Goal: Information Seeking & Learning: Learn about a topic

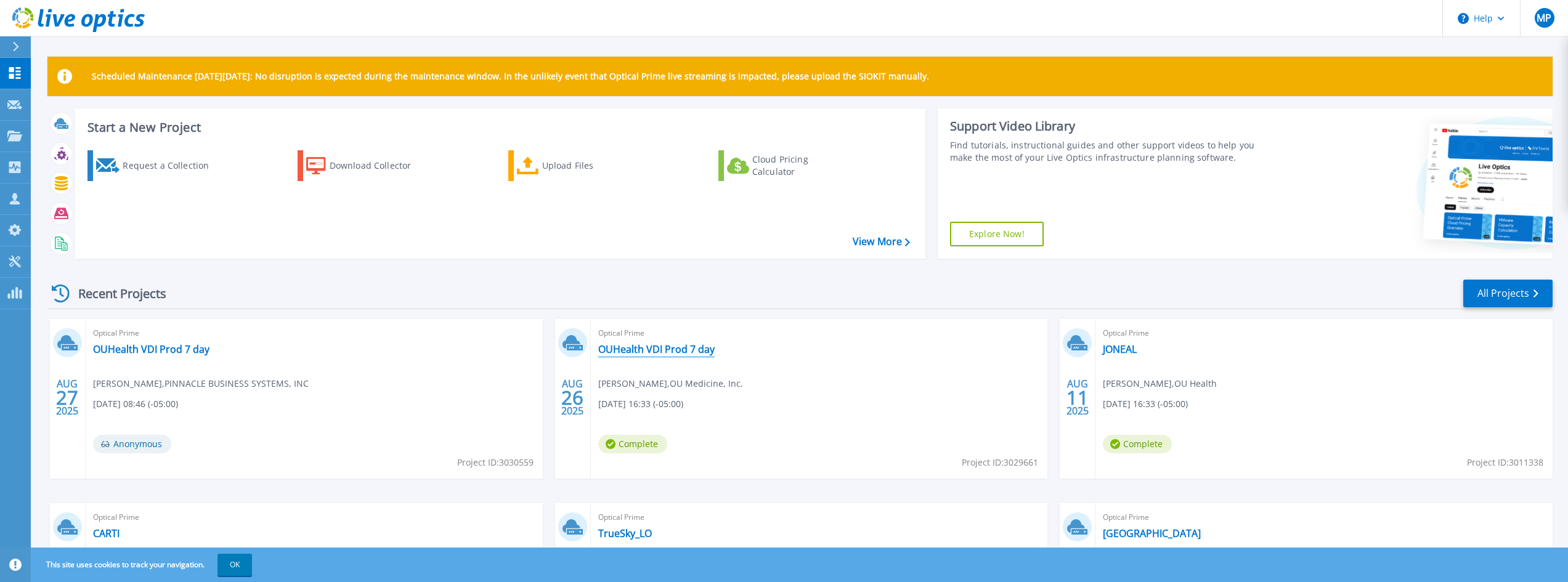
click at [638, 349] on link "OUHealth VDI Prod 7 day" at bounding box center [656, 349] width 117 height 12
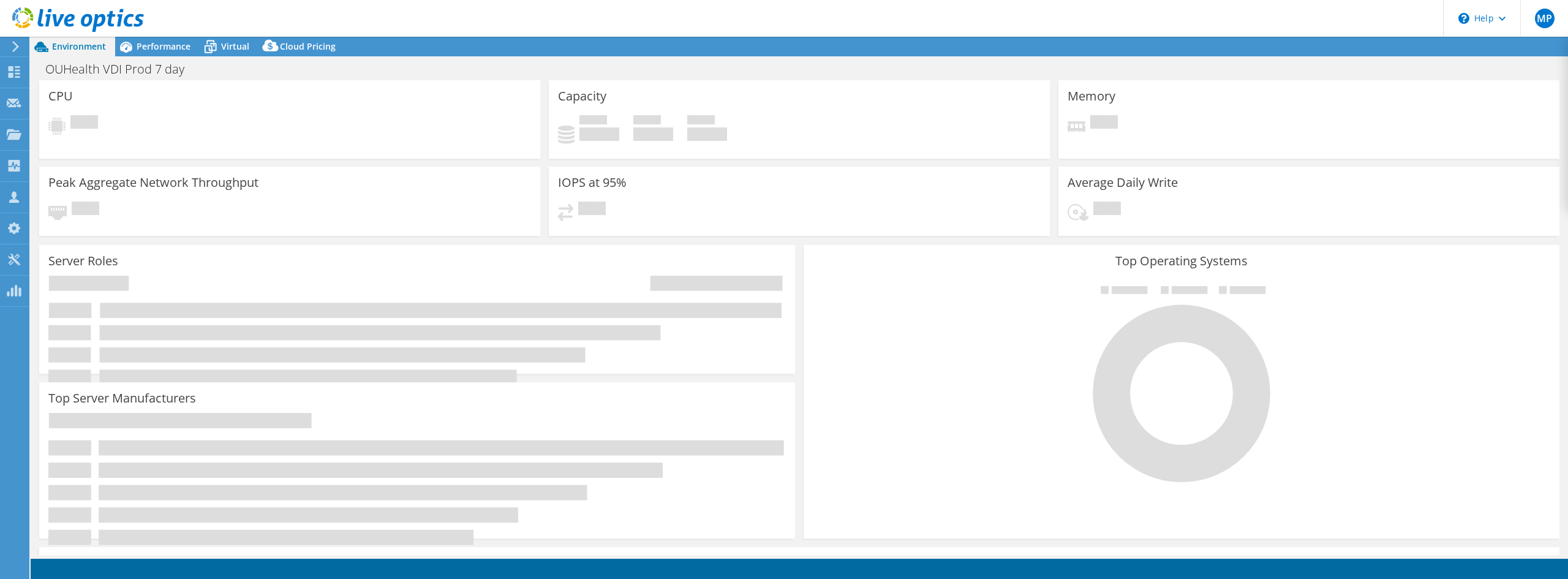
select select "USD"
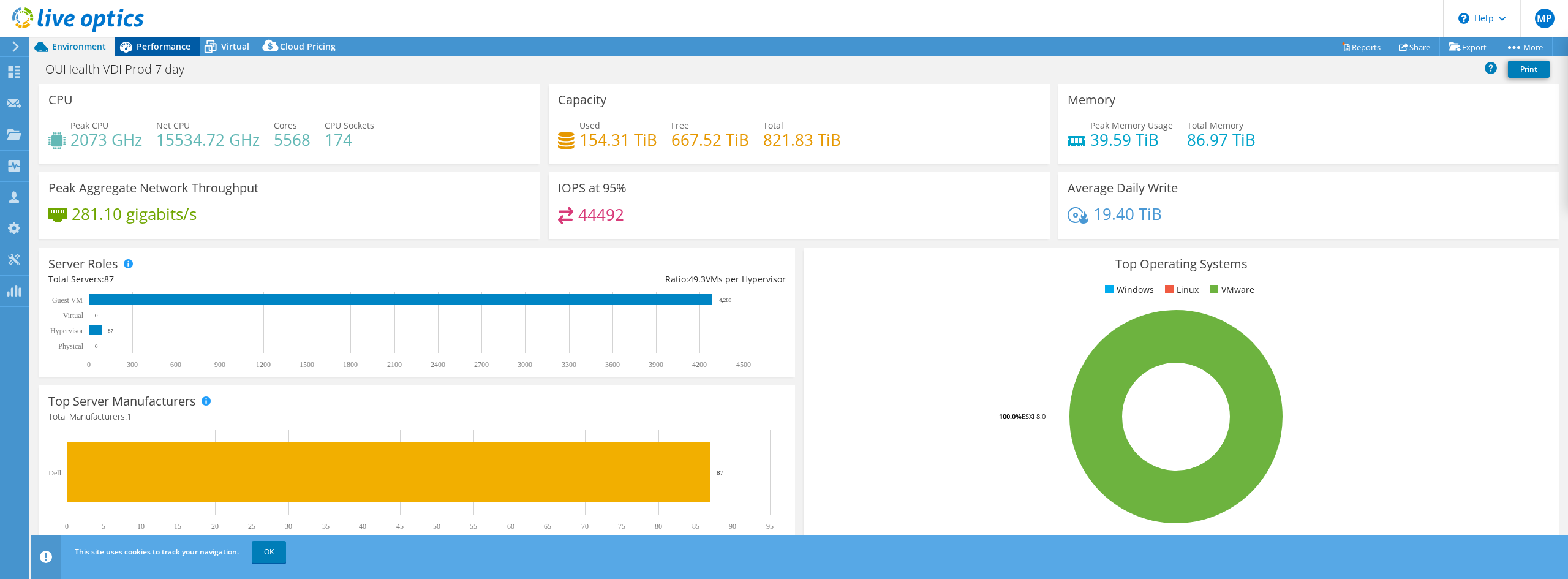
click at [184, 46] on span "Performance" at bounding box center [163, 46] width 54 height 12
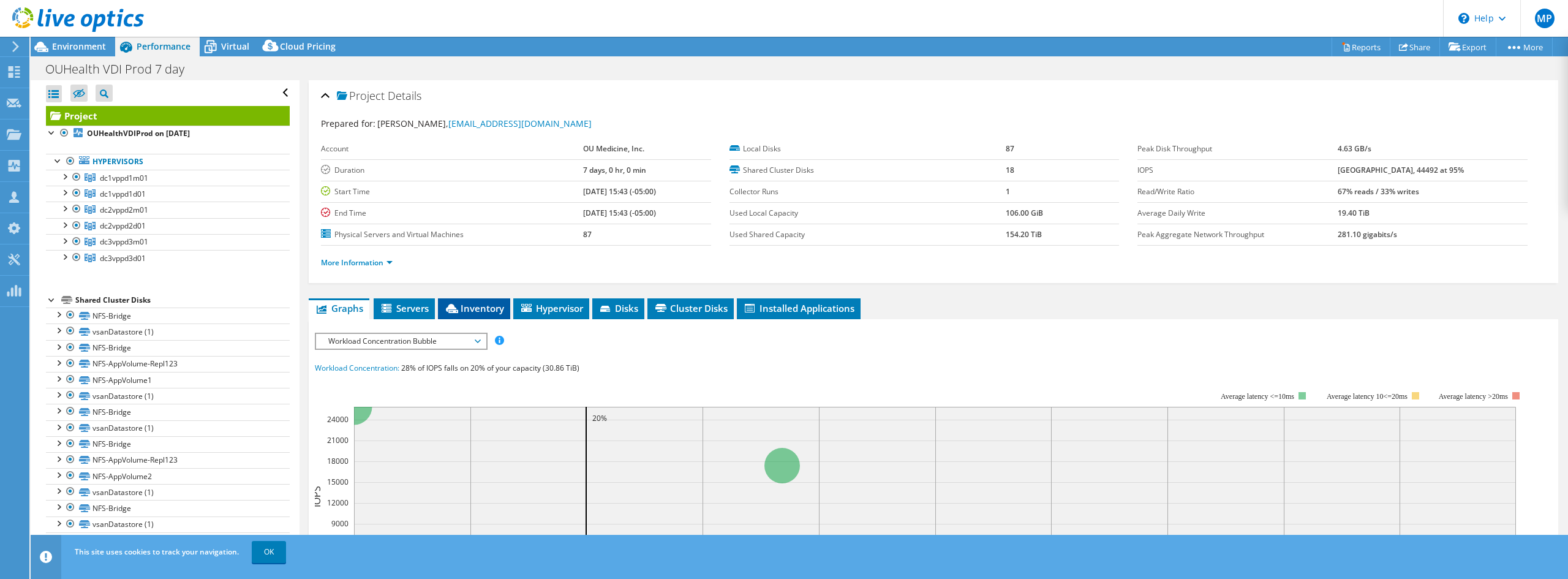
click at [462, 301] on li "Inventory" at bounding box center [475, 309] width 73 height 21
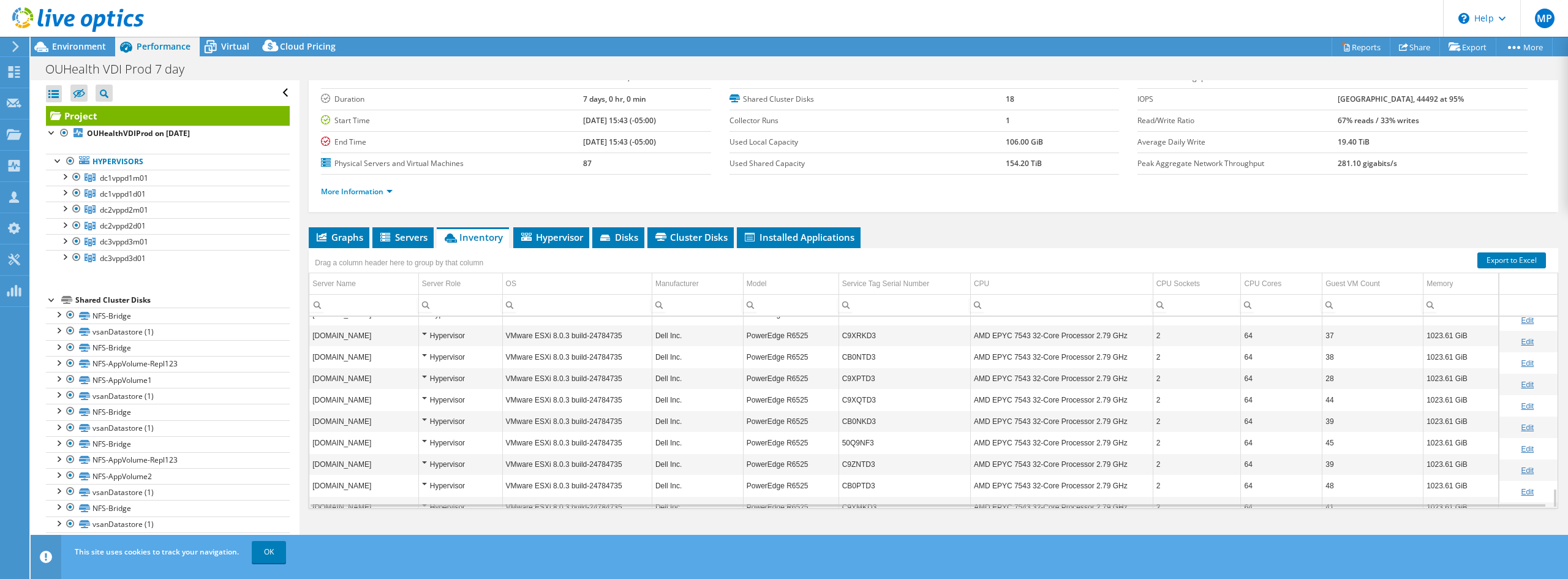
scroll to position [1679, 0]
click at [854, 367] on td "C9ZPTD3" at bounding box center [904, 363] width 132 height 21
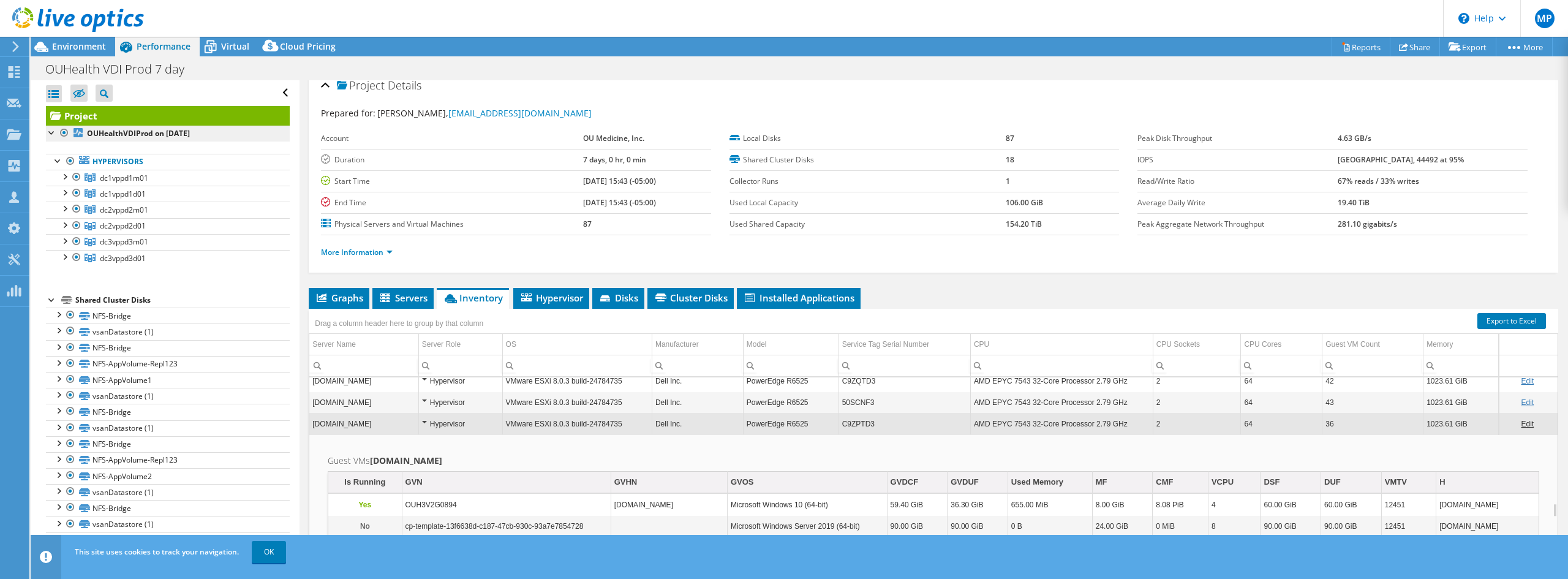
scroll to position [10, 0]
click at [90, 49] on span "Environment" at bounding box center [79, 46] width 54 height 12
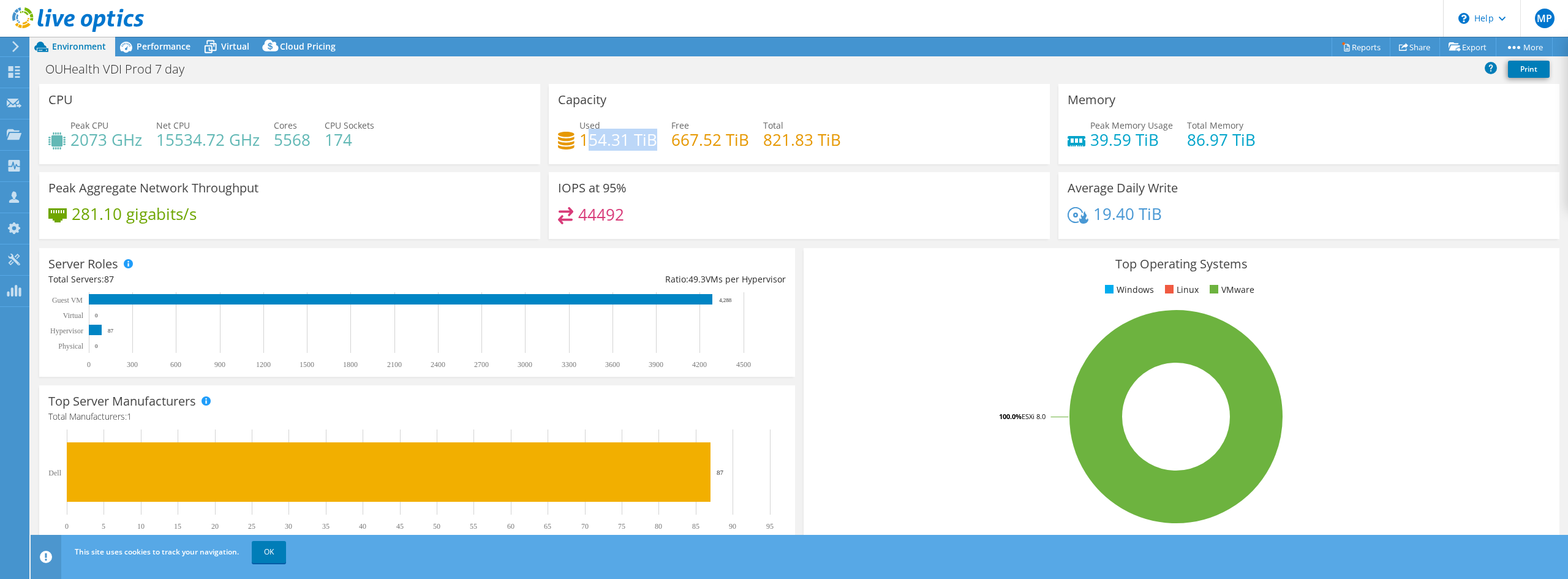
drag, startPoint x: 583, startPoint y: 143, endPoint x: 649, endPoint y: 142, distance: 66.0
click at [649, 142] on h4 "154.31 TiB" at bounding box center [619, 139] width 78 height 13
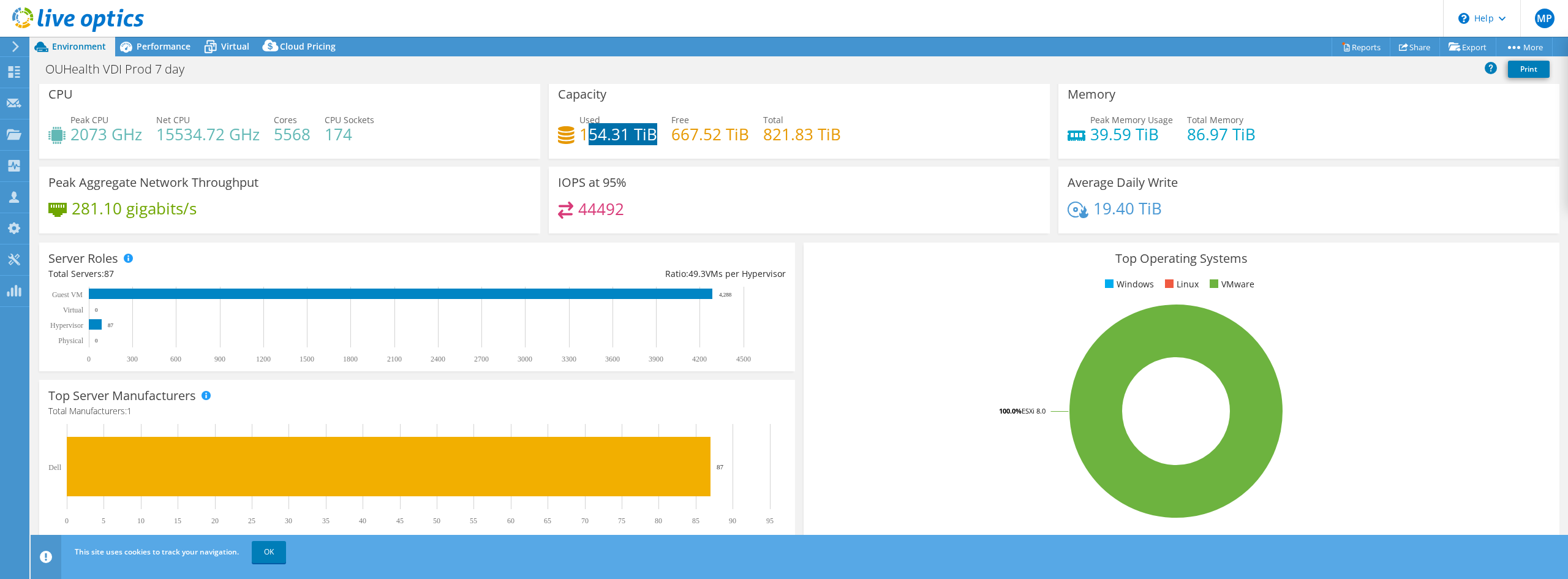
scroll to position [0, 0]
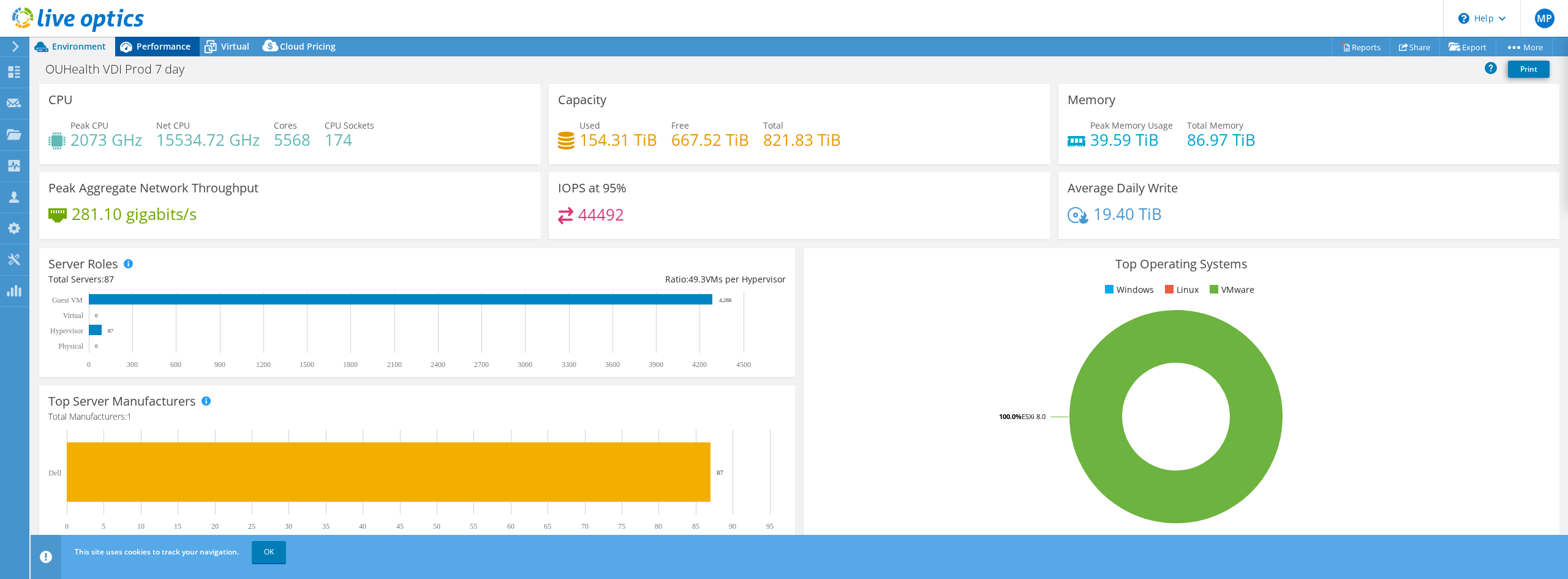
click at [151, 50] on span "Performance" at bounding box center [163, 46] width 54 height 12
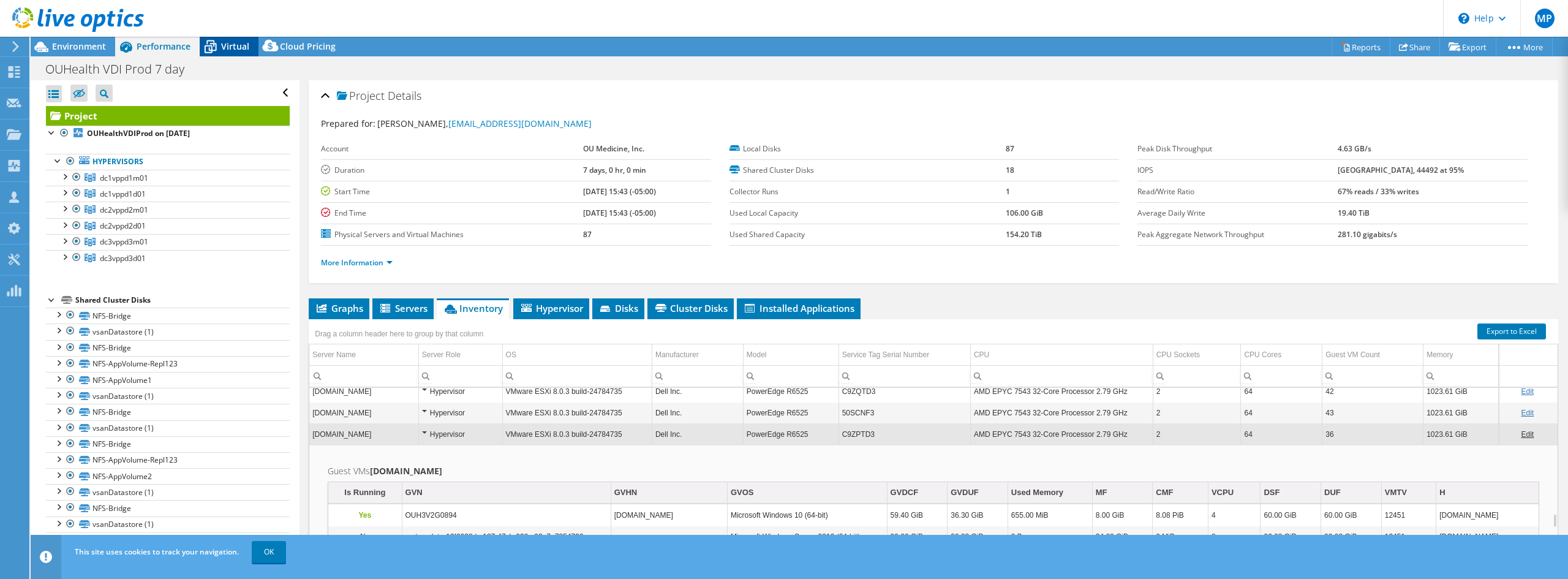
click at [224, 45] on span "Virtual" at bounding box center [236, 46] width 28 height 12
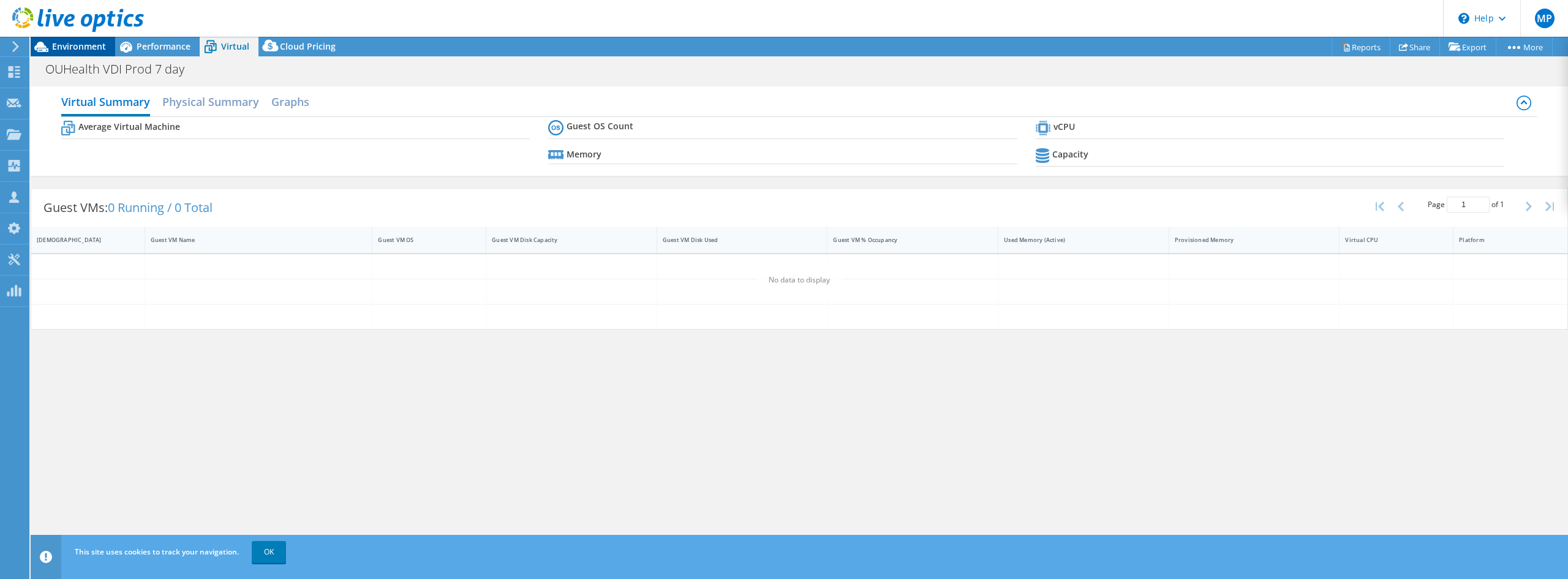
click at [96, 47] on span "Environment" at bounding box center [79, 46] width 54 height 12
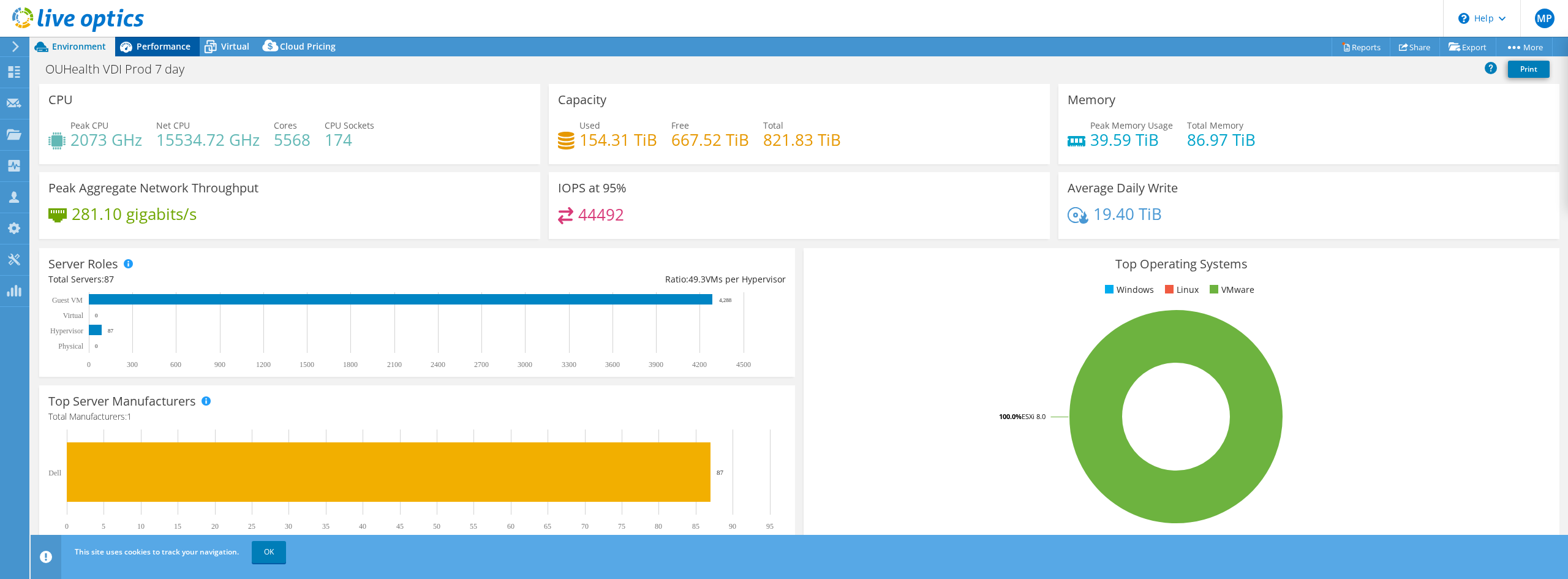
click at [178, 42] on span "Performance" at bounding box center [163, 46] width 54 height 12
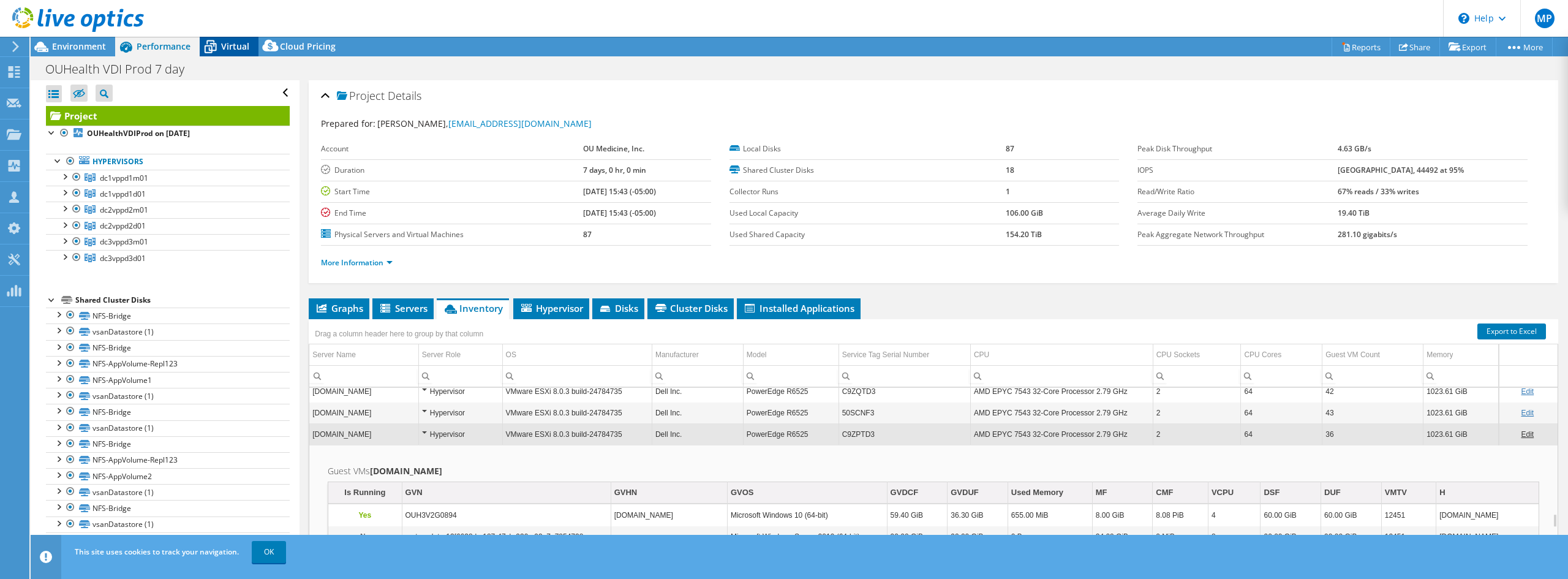
click at [227, 42] on span "Virtual" at bounding box center [236, 46] width 28 height 12
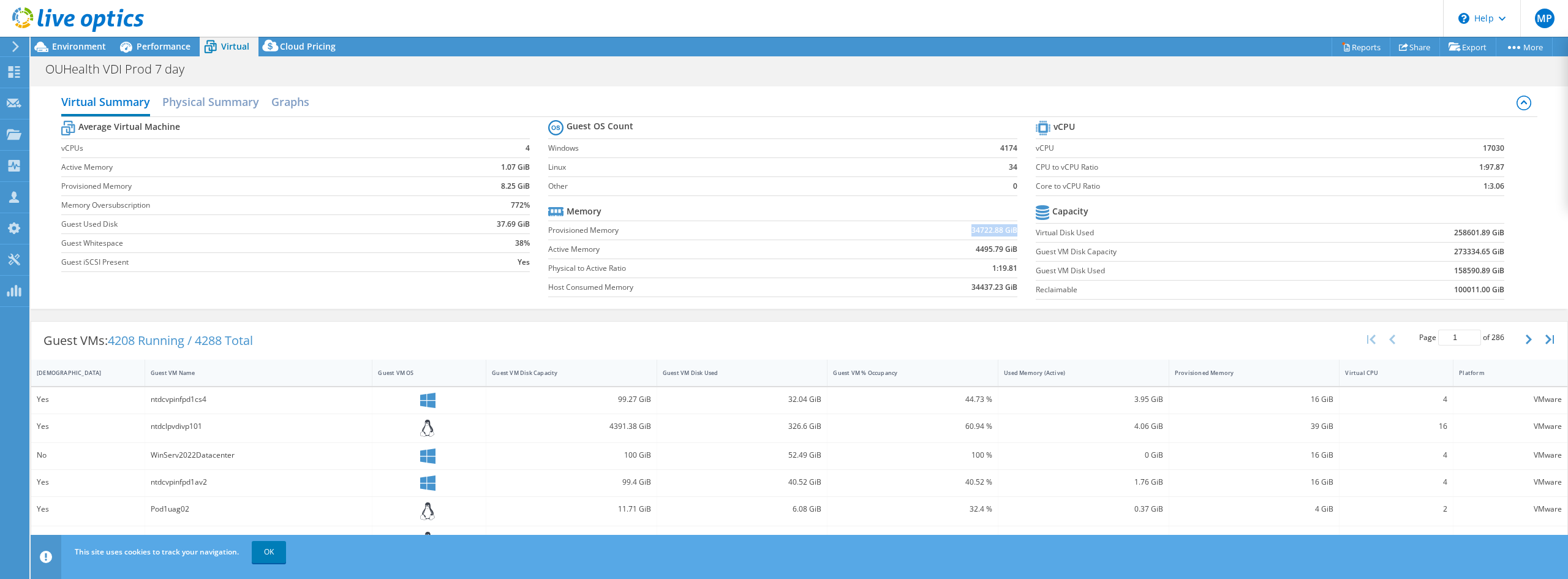
drag, startPoint x: 966, startPoint y: 231, endPoint x: 1009, endPoint y: 230, distance: 43.0
click at [1009, 230] on b "34722.88 GiB" at bounding box center [994, 230] width 46 height 12
click at [82, 49] on span "Environment" at bounding box center [79, 46] width 54 height 12
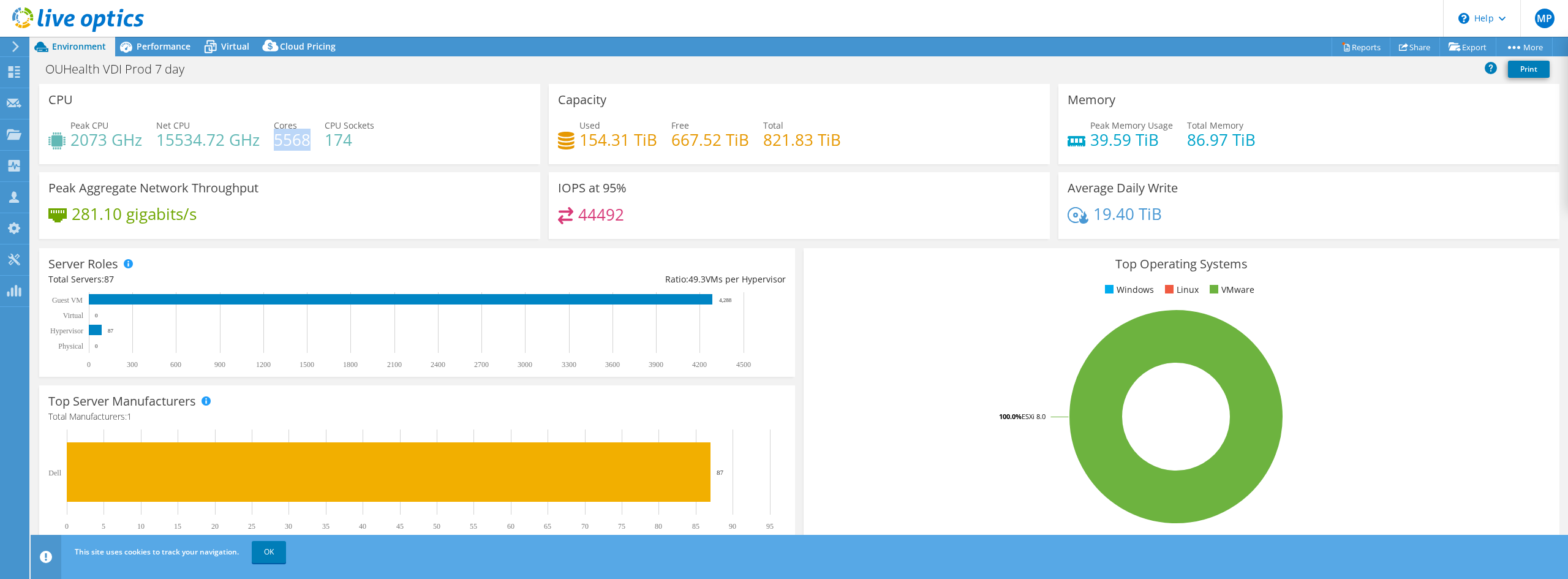
drag, startPoint x: 274, startPoint y: 141, endPoint x: 305, endPoint y: 138, distance: 31.1
click at [305, 138] on h4 "5568" at bounding box center [292, 139] width 37 height 13
click at [11, 72] on icon at bounding box center [14, 72] width 15 height 12
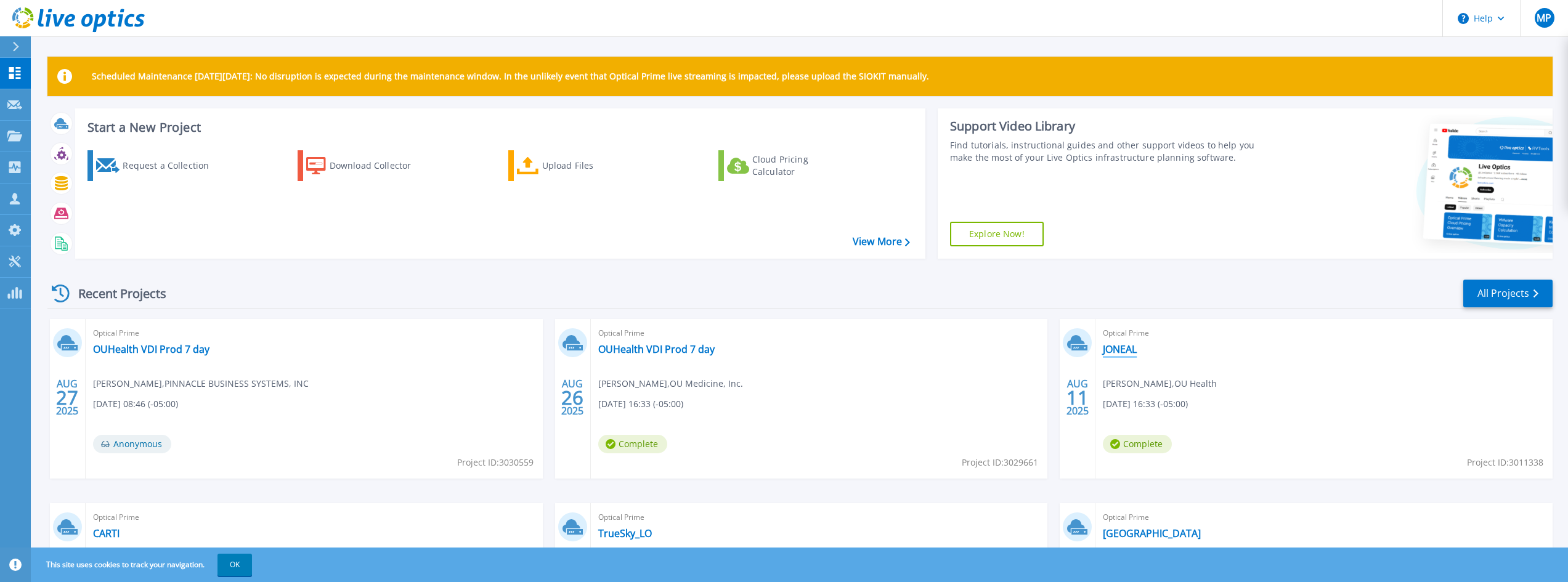
click at [1131, 346] on link "JONEAL" at bounding box center [1120, 349] width 34 height 12
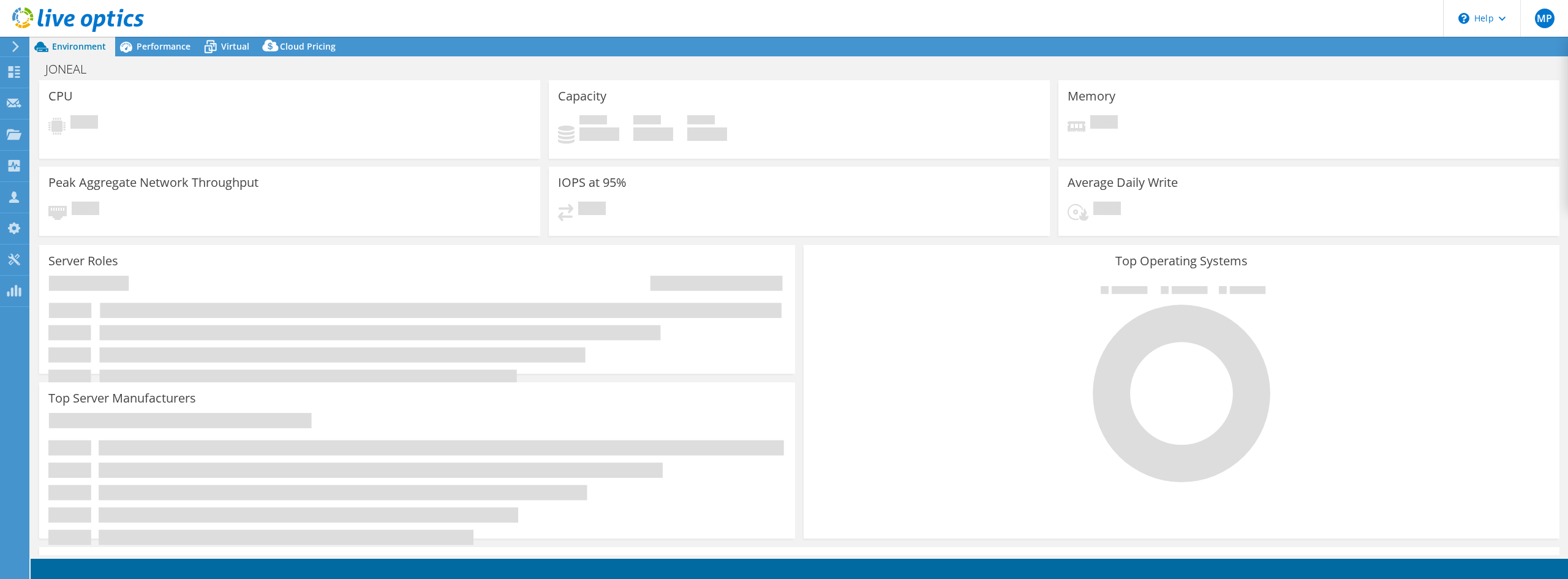
select select "USD"
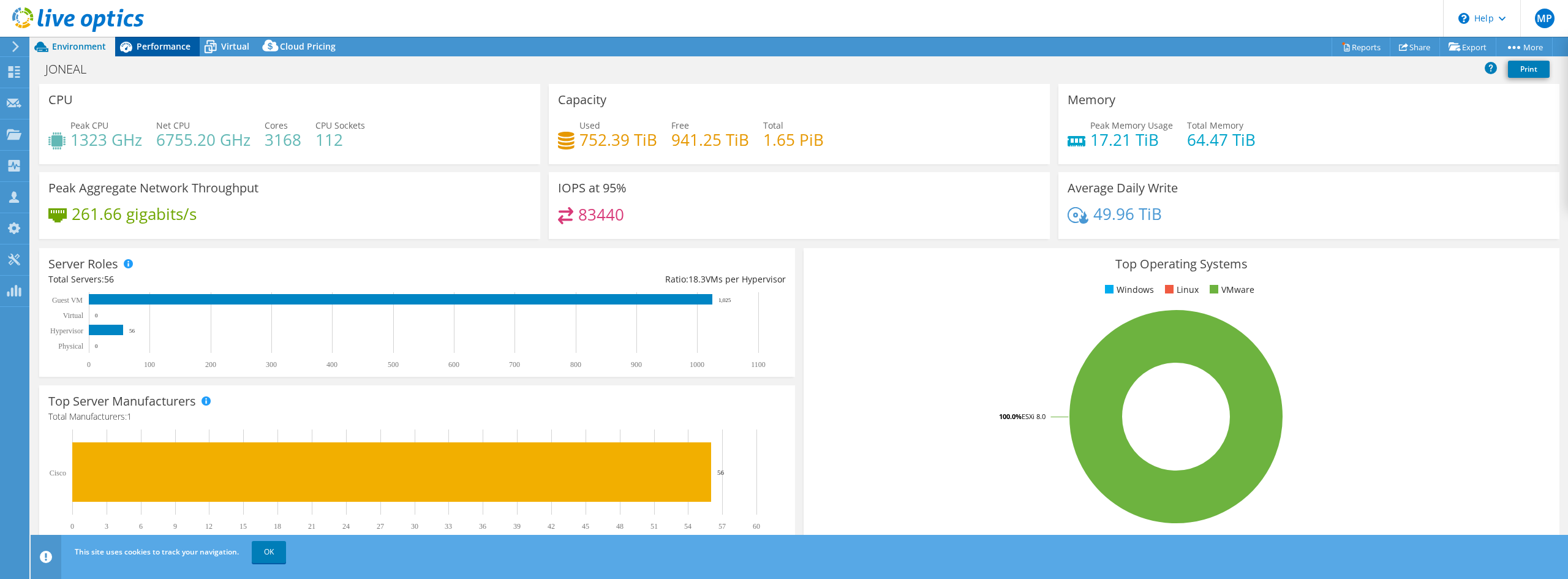
click at [138, 50] on span "Performance" at bounding box center [163, 46] width 54 height 12
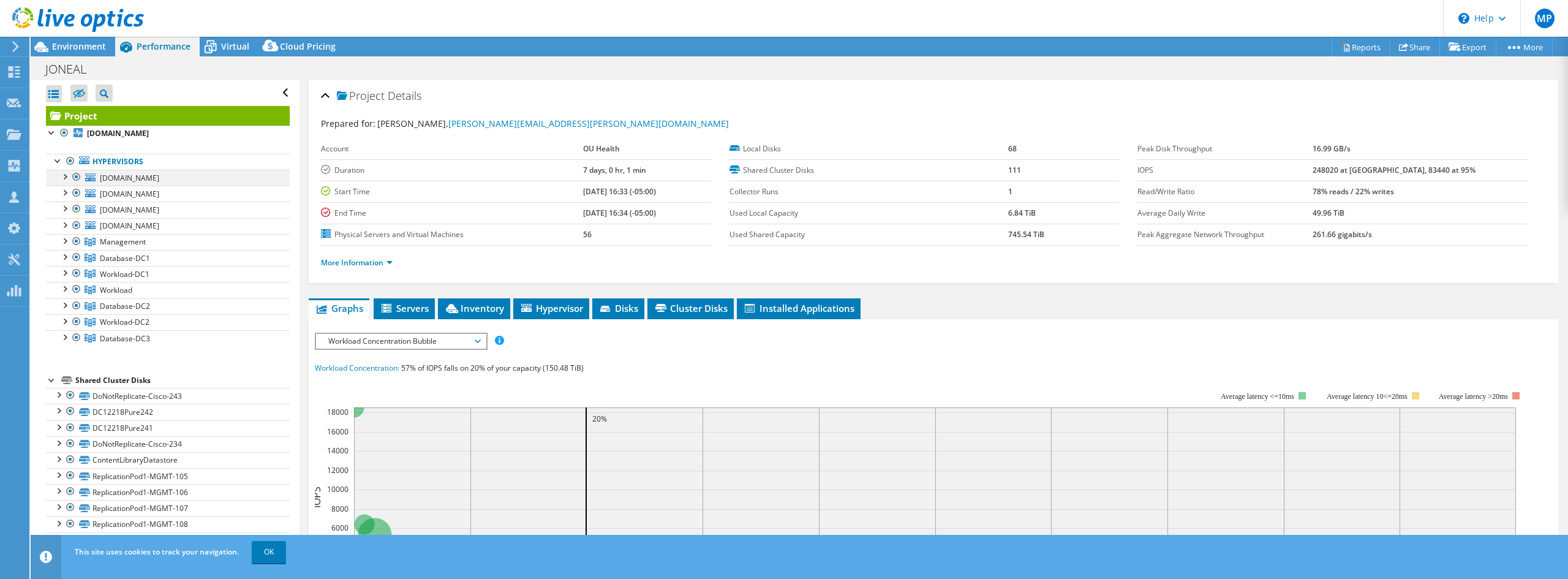
click at [75, 176] on div at bounding box center [77, 177] width 12 height 15
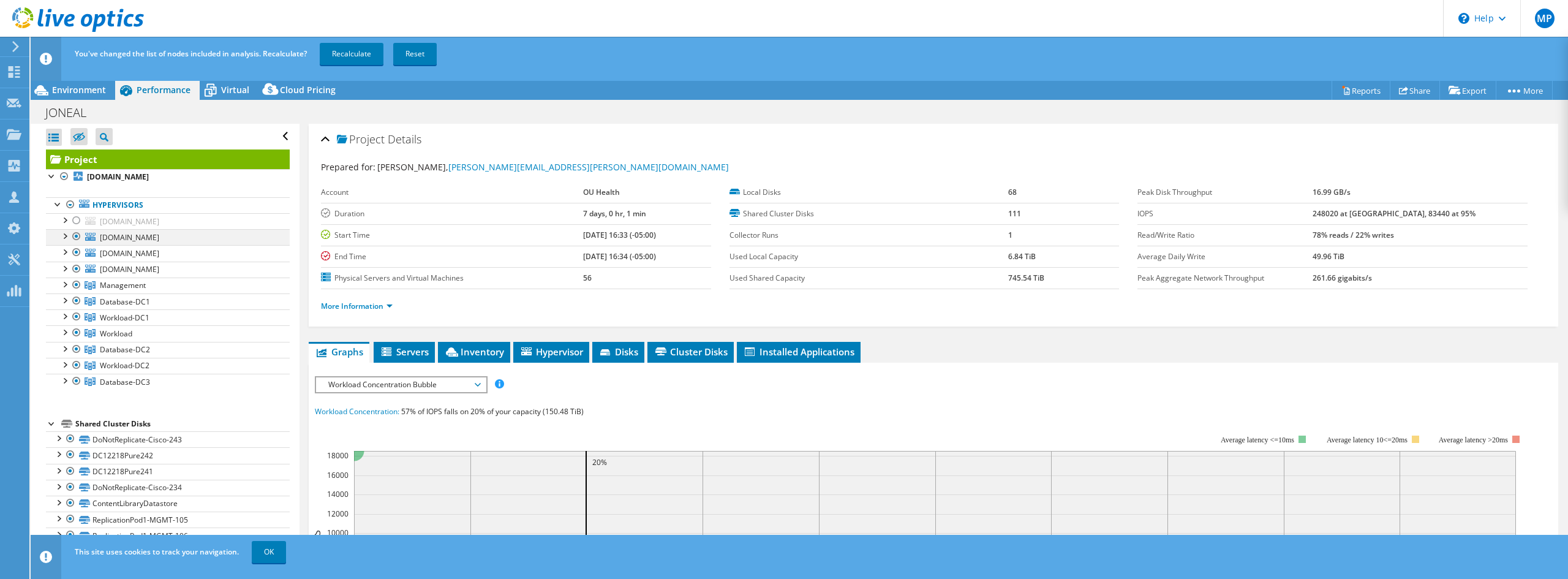
click at [77, 237] on div at bounding box center [77, 236] width 12 height 15
click at [75, 256] on div at bounding box center [77, 252] width 12 height 15
click at [75, 270] on div at bounding box center [77, 268] width 12 height 15
click at [348, 55] on link "Recalculate" at bounding box center [351, 53] width 64 height 22
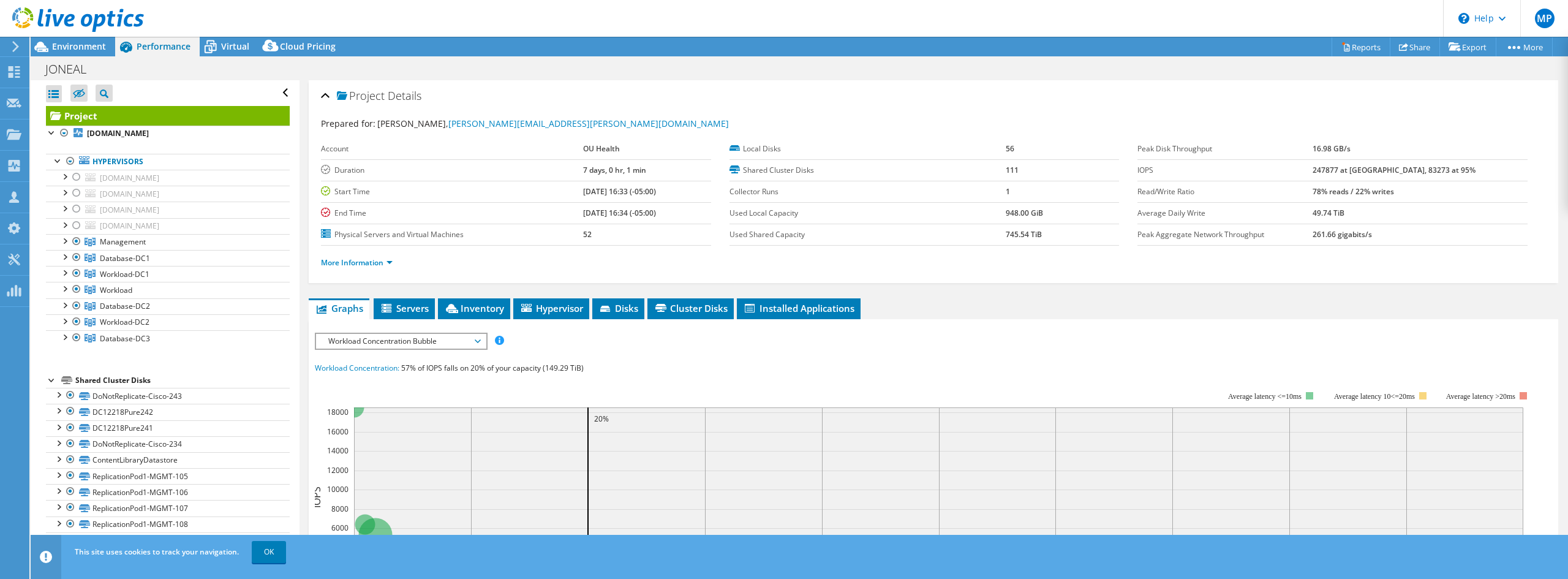
click at [370, 287] on div "Project Details Prepared for: [PERSON_NAME], [PERSON_NAME][EMAIL_ADDRESS][PERSO…" at bounding box center [933, 475] width 1268 height 791
click at [234, 41] on span "Virtual" at bounding box center [236, 46] width 28 height 12
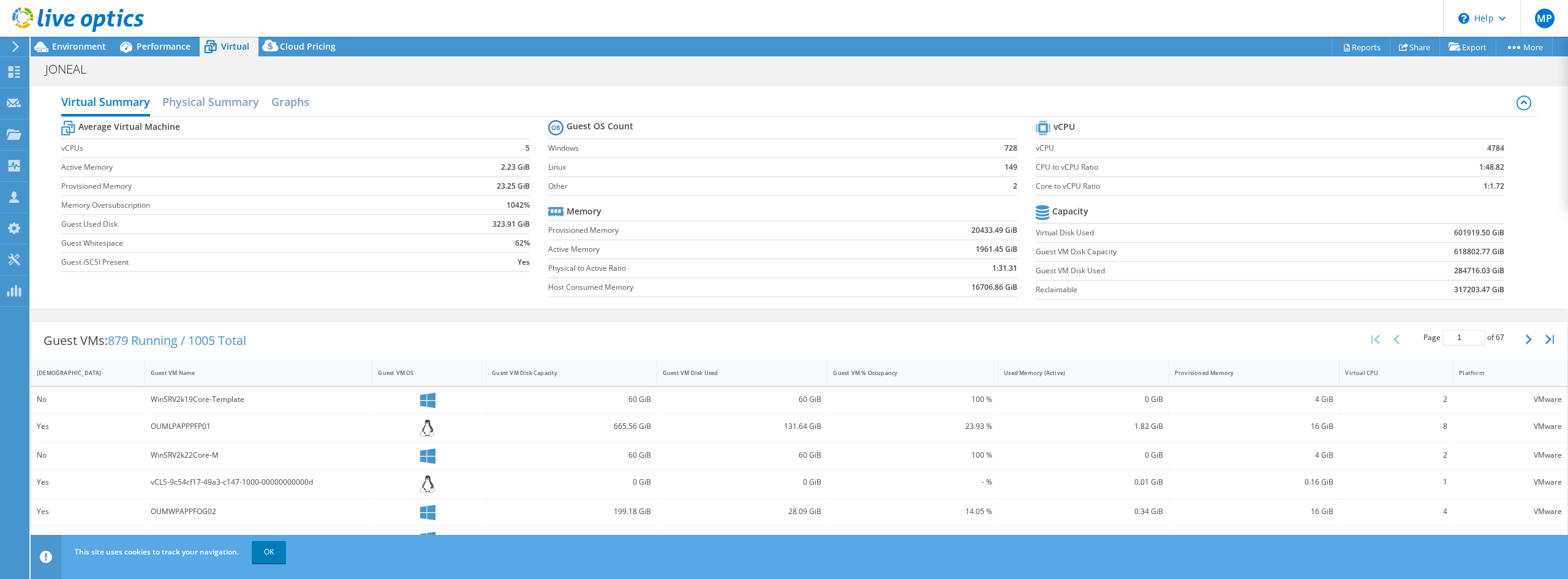
click at [974, 232] on b "20433.49 GiB" at bounding box center [994, 230] width 46 height 12
drag, startPoint x: 976, startPoint y: 250, endPoint x: 1003, endPoint y: 248, distance: 27.1
click at [1003, 248] on b "1961.45 GiB" at bounding box center [996, 250] width 42 height 12
click at [243, 99] on h2 "Physical Summary" at bounding box center [210, 103] width 97 height 27
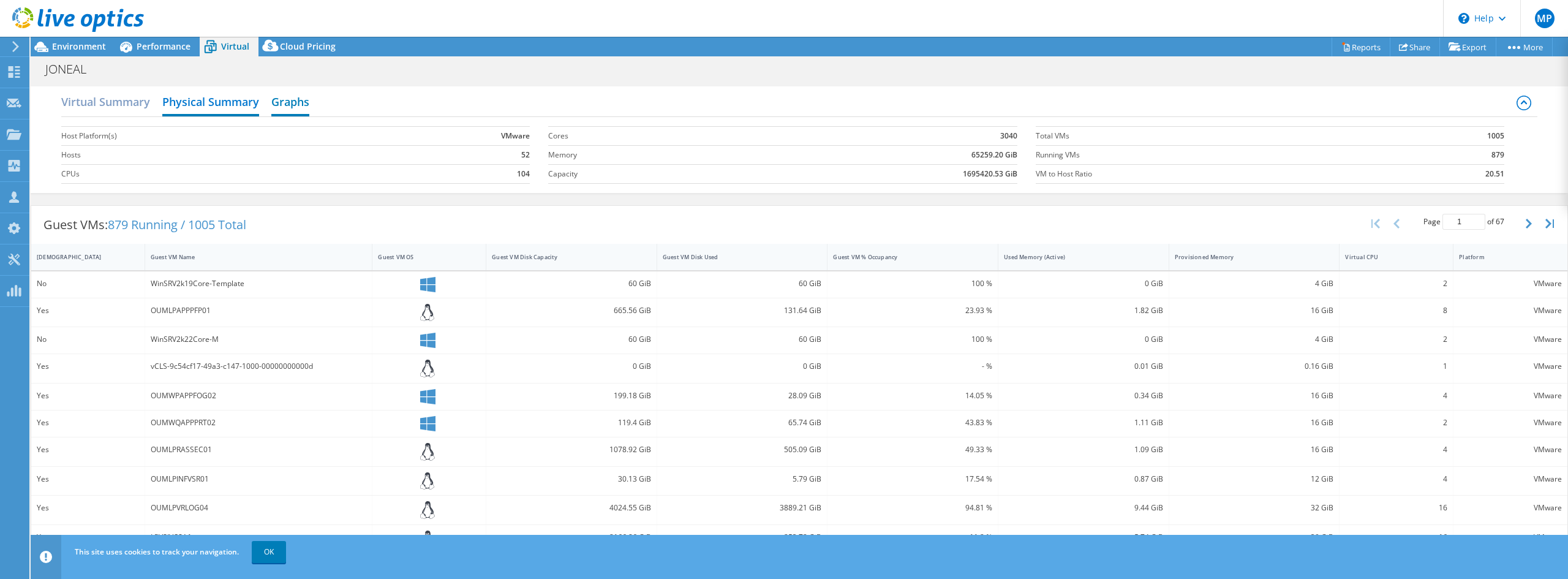
click at [291, 109] on h2 "Graphs" at bounding box center [290, 103] width 38 height 27
